Goal: Task Accomplishment & Management: Use online tool/utility

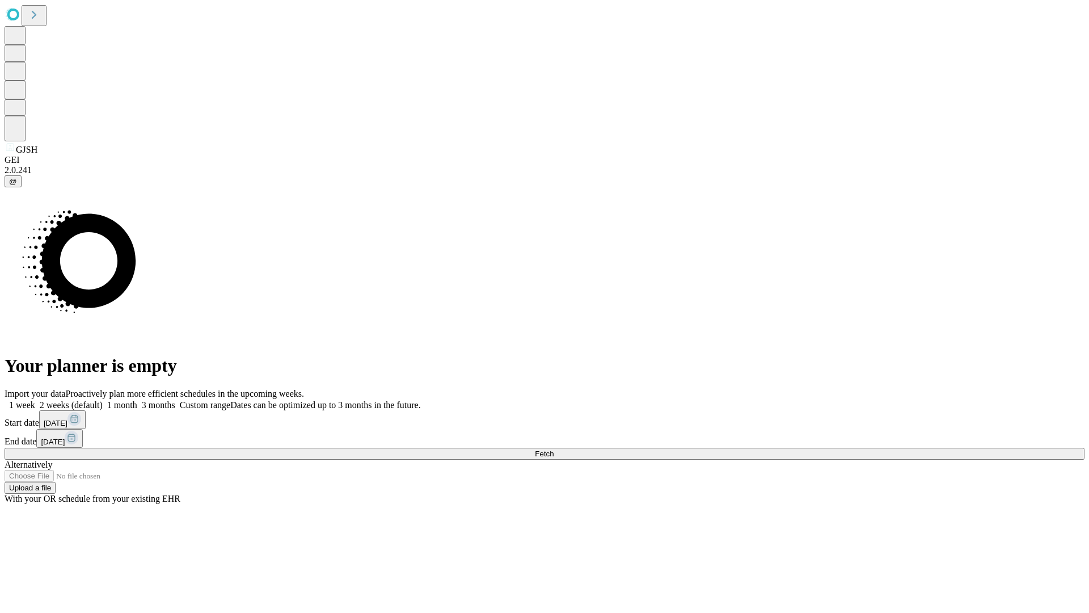
click at [554, 449] on span "Fetch" at bounding box center [544, 453] width 19 height 9
